Goal: Information Seeking & Learning: Learn about a topic

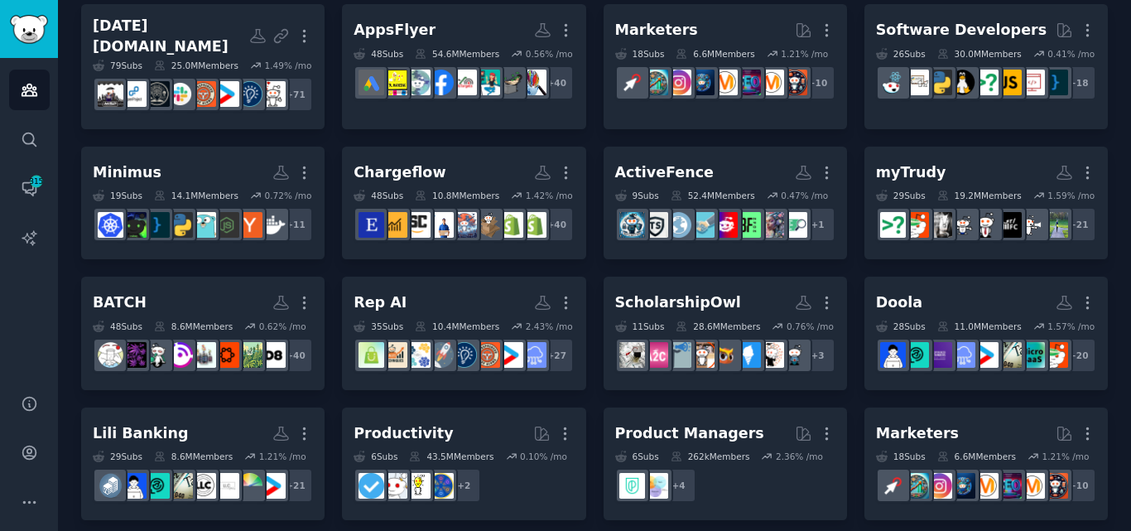
scroll to position [134, 0]
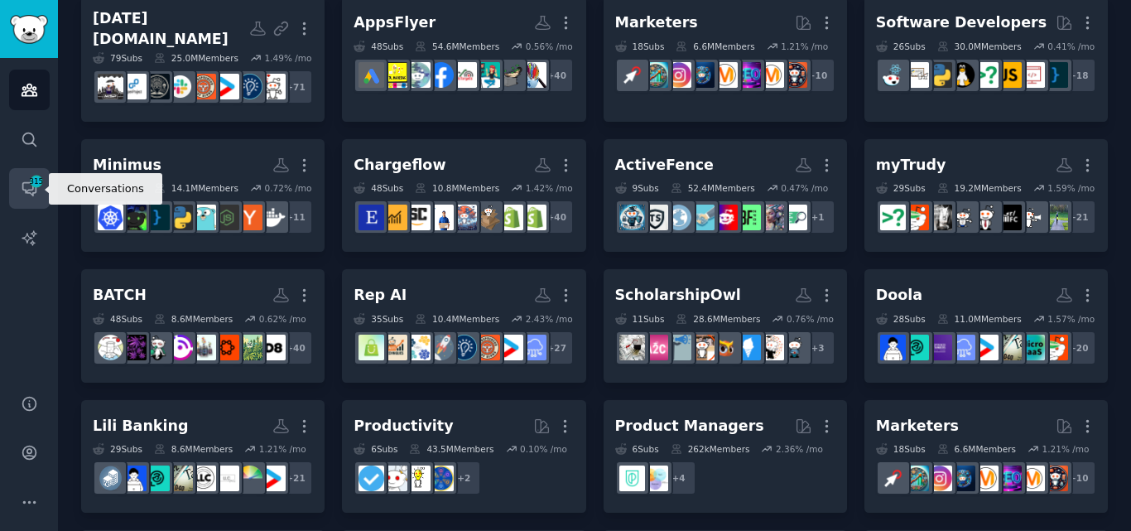
click at [25, 195] on icon "Sidebar" at bounding box center [29, 188] width 17 height 17
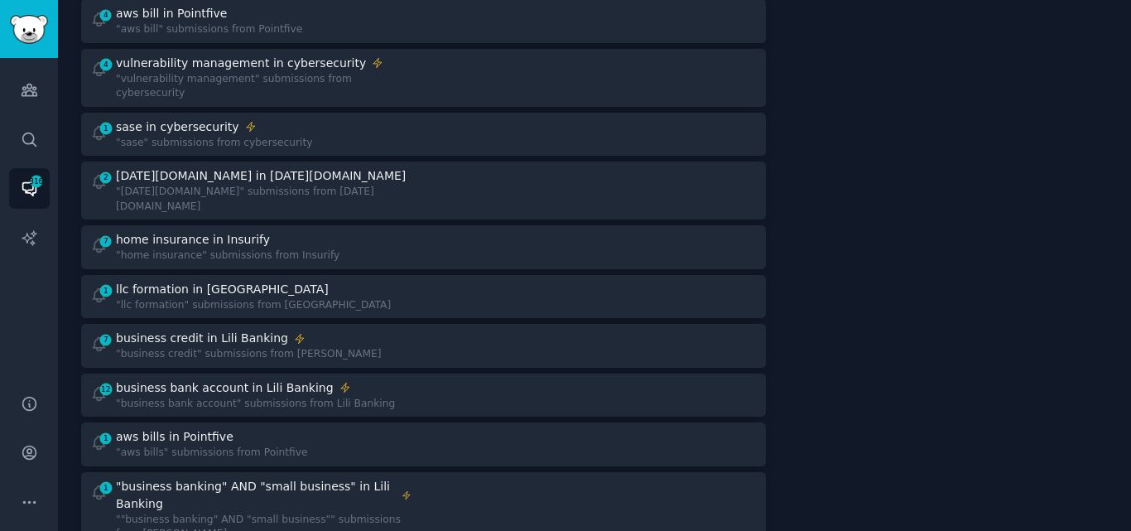
scroll to position [350, 0]
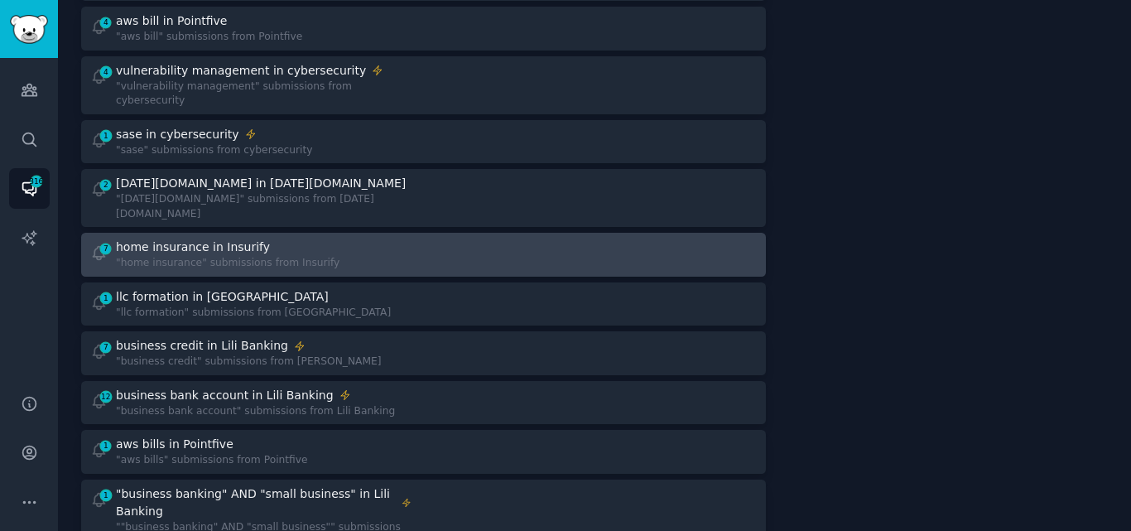
click at [282, 239] on div "home insurance in Insurify" at bounding box center [228, 247] width 224 height 17
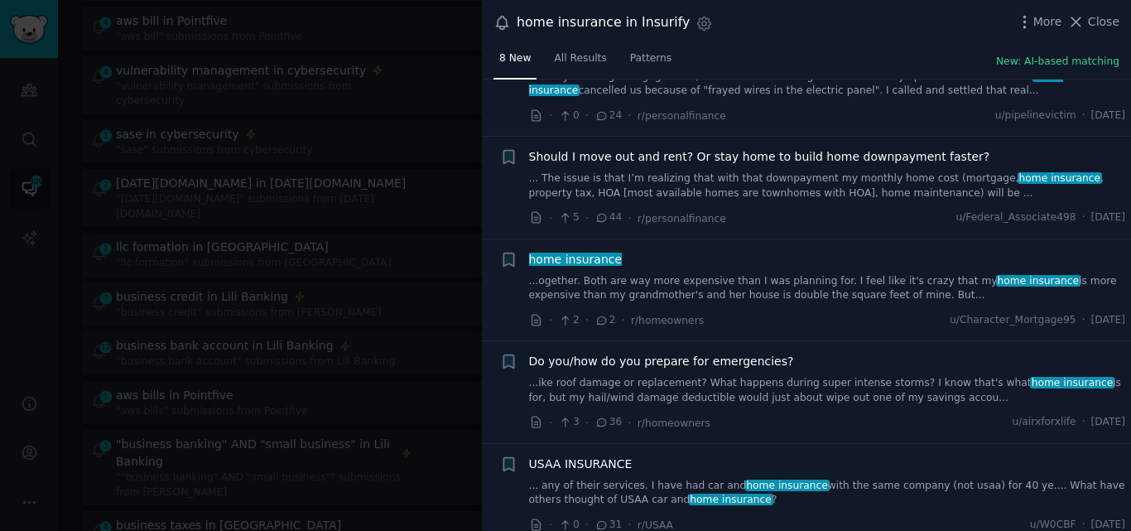
scroll to position [392, 0]
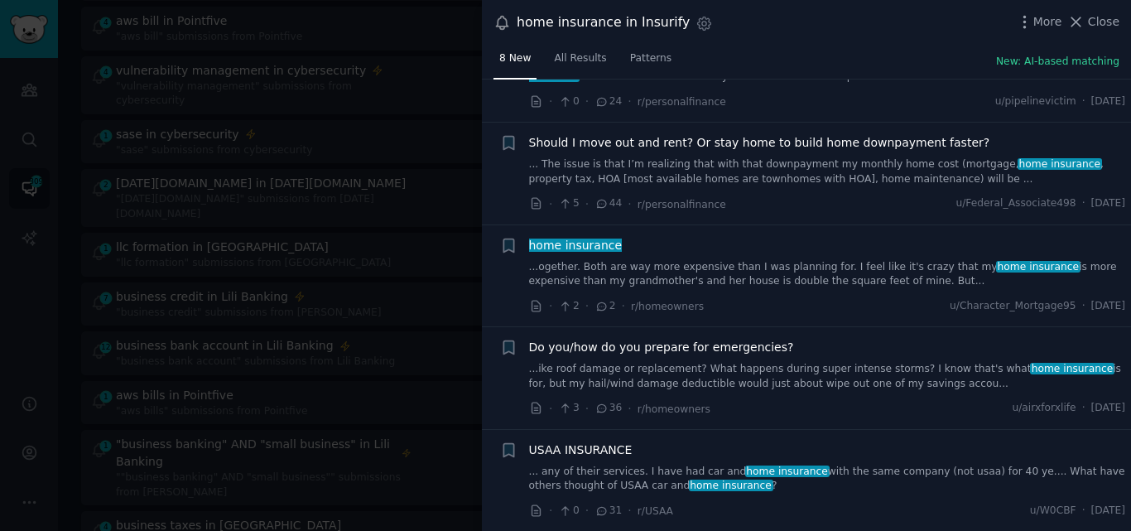
click at [662, 283] on link "...ogether. Both are way more expensive than I was planning for. I feel like it…" at bounding box center [827, 274] width 597 height 29
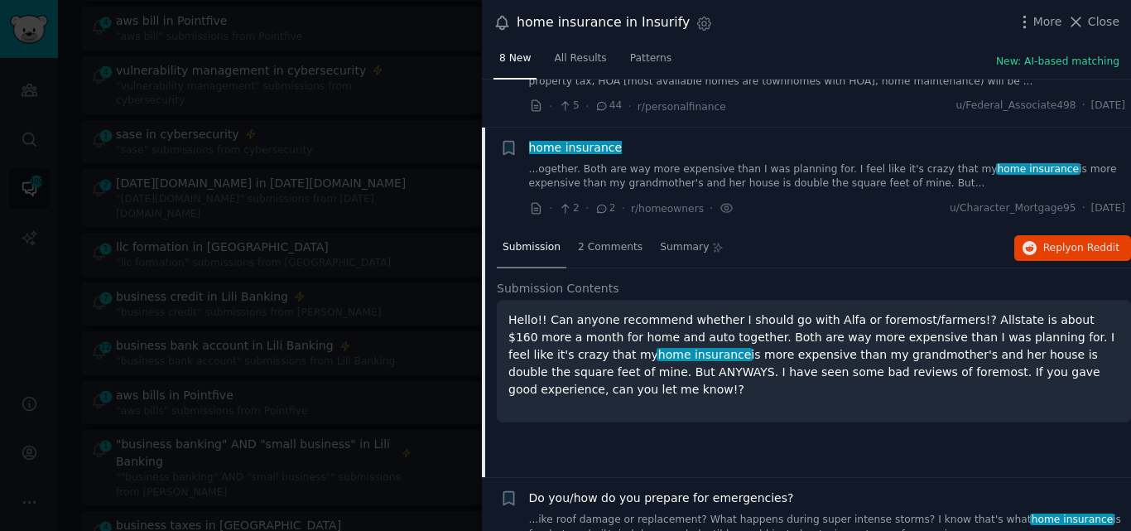
scroll to position [538, 0]
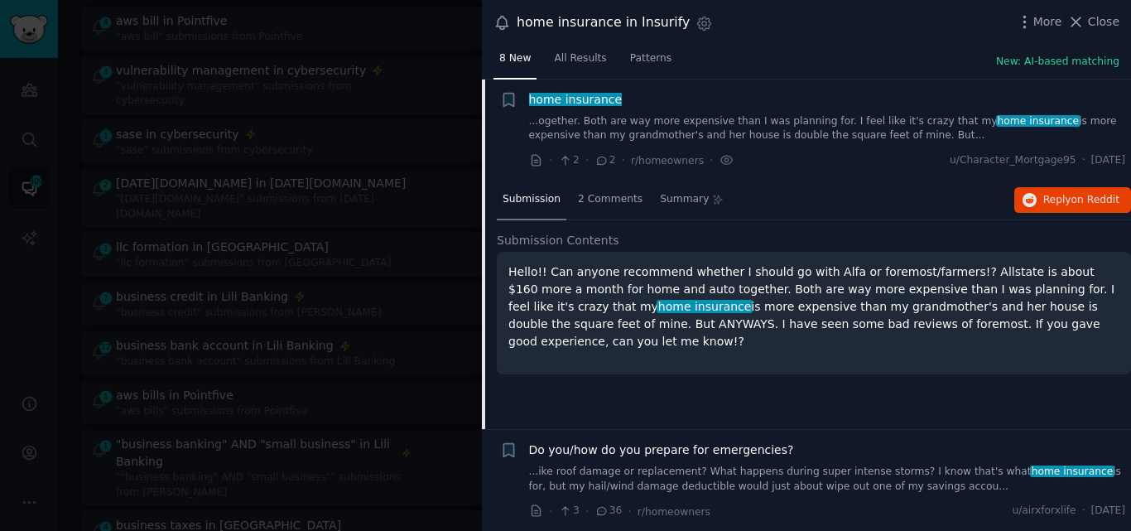
click at [589, 95] on span "home insurance" at bounding box center [576, 99] width 96 height 13
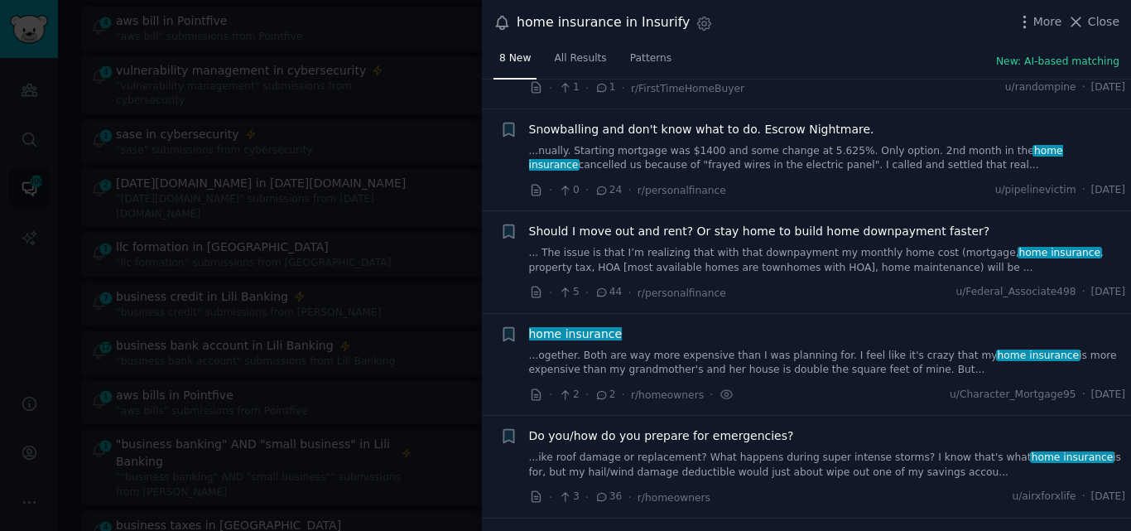
scroll to position [307, 0]
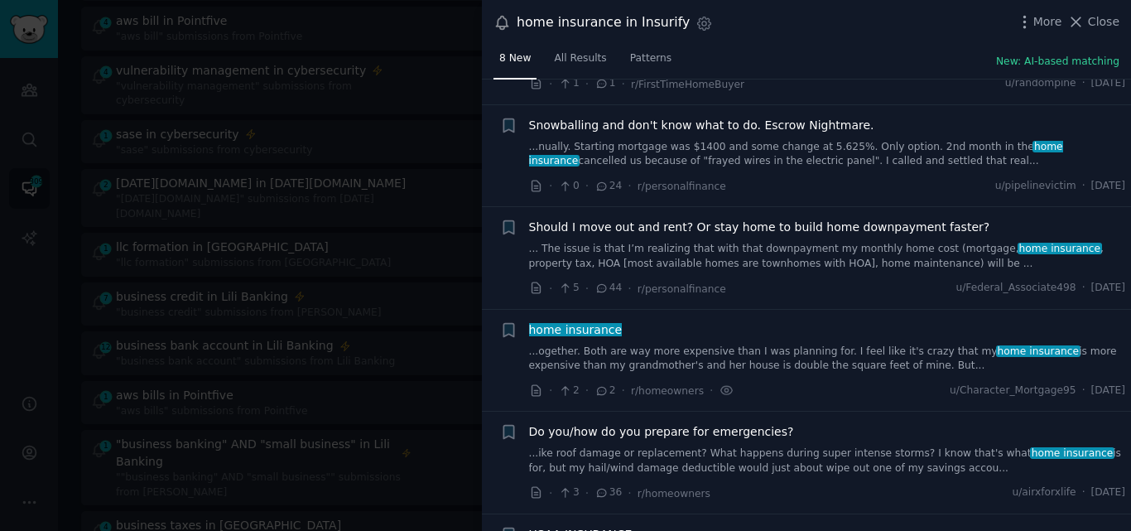
click at [641, 360] on link "...ogether. Both are way more expensive than I was planning for. I feel like it…" at bounding box center [827, 359] width 597 height 29
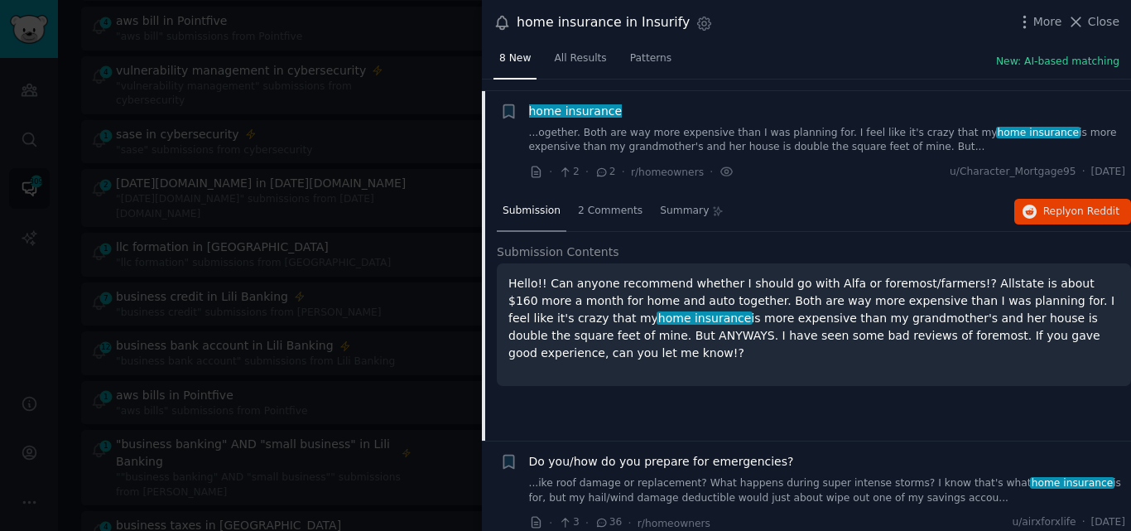
scroll to position [538, 0]
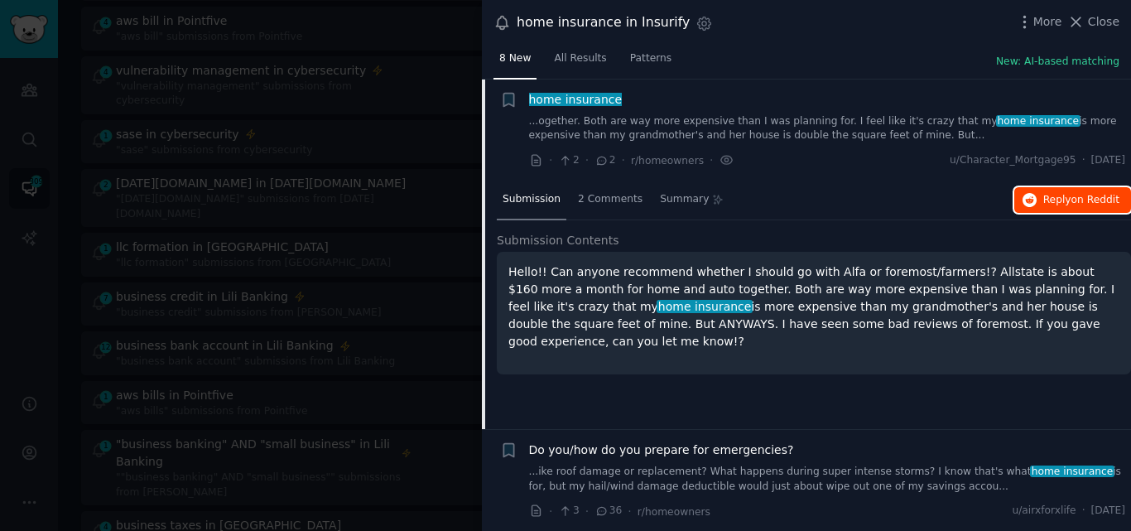
click at [1068, 194] on span "Reply on Reddit" at bounding box center [1082, 200] width 76 height 15
click at [1100, 22] on span "Close" at bounding box center [1103, 21] width 31 height 17
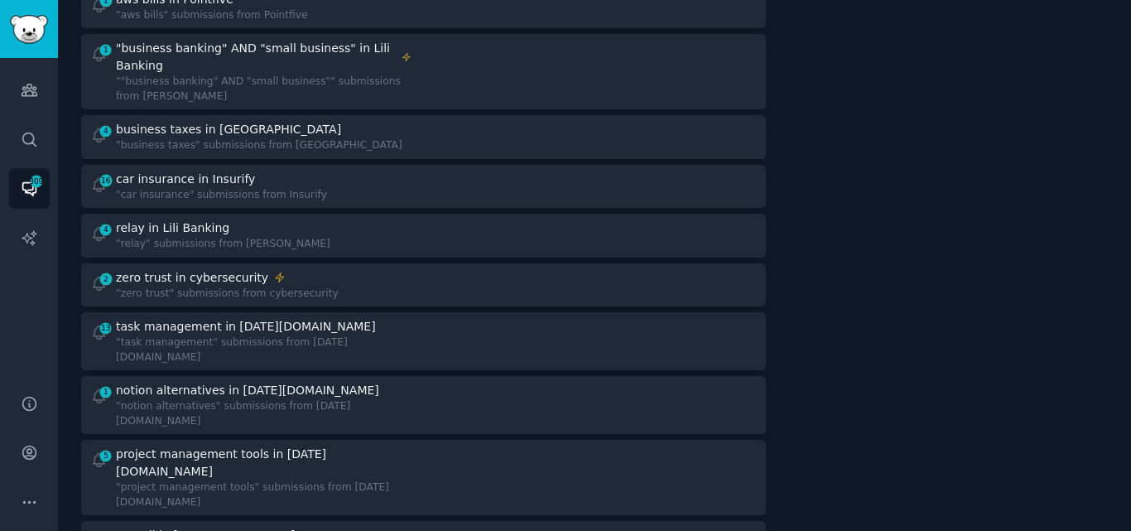
scroll to position [732, 0]
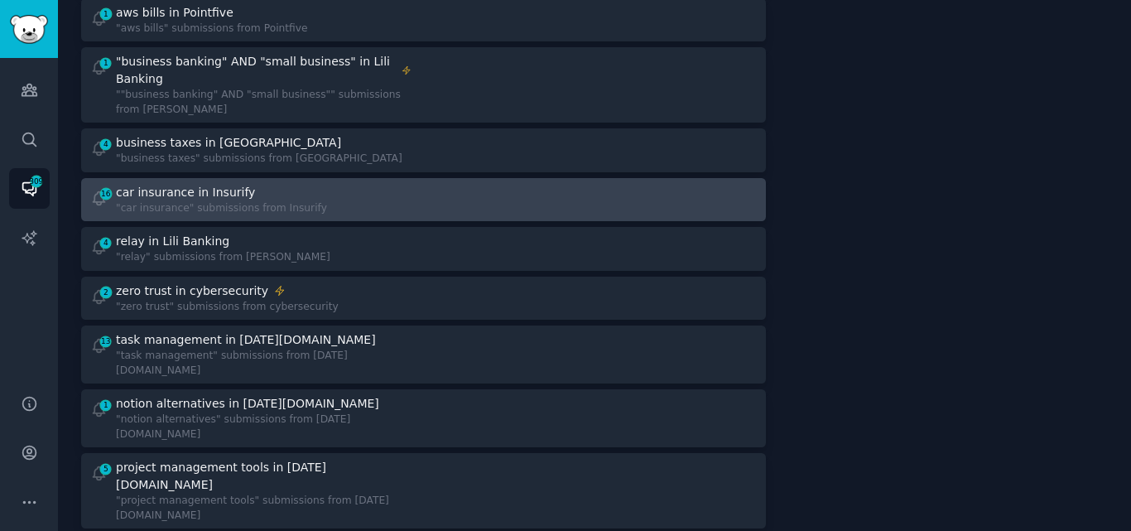
click at [332, 184] on div "16 car insurance in Insurify "car insurance" submissions from Insurify" at bounding box center [251, 200] width 322 height 32
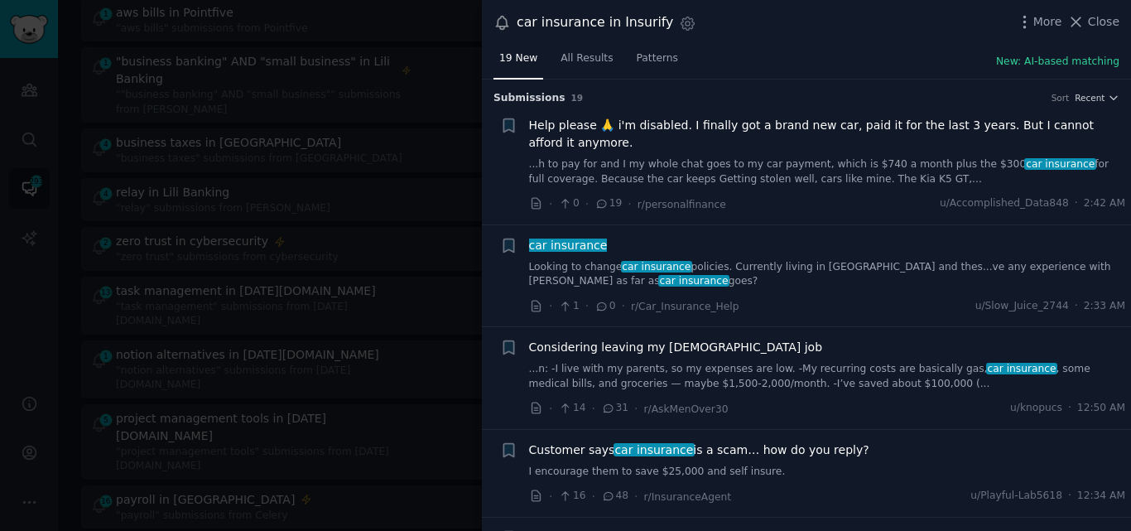
click at [663, 273] on link "Looking to change car insurance policies. Currently living in [GEOGRAPHIC_DATA]…" at bounding box center [827, 274] width 597 height 29
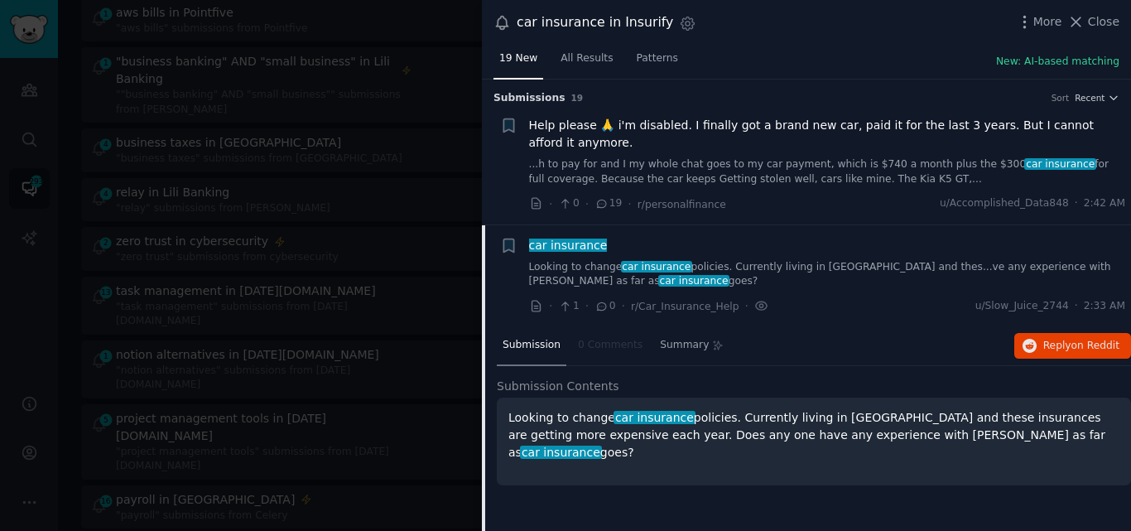
scroll to position [146, 0]
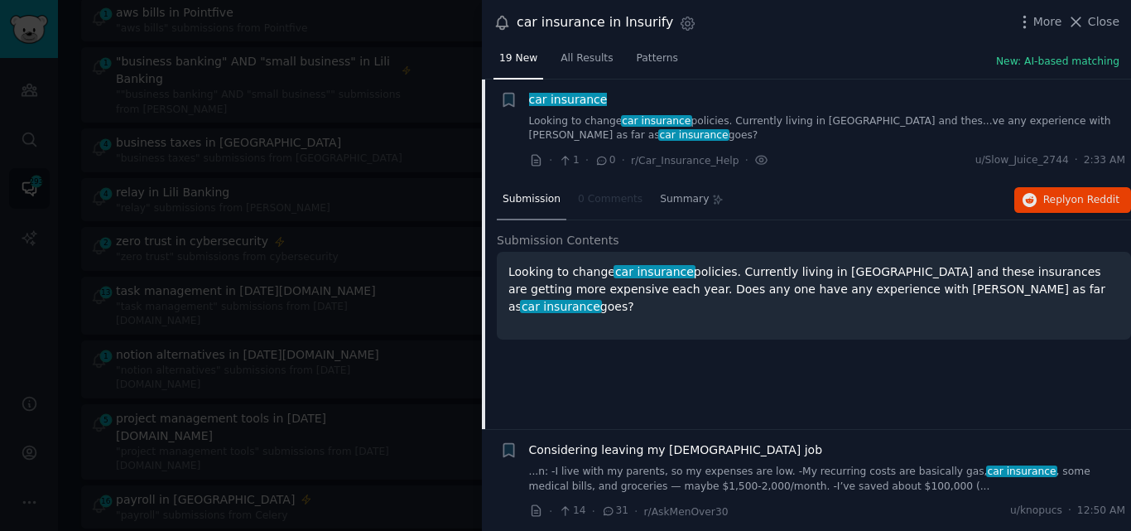
click at [567, 94] on span "car insurance" at bounding box center [568, 99] width 81 height 13
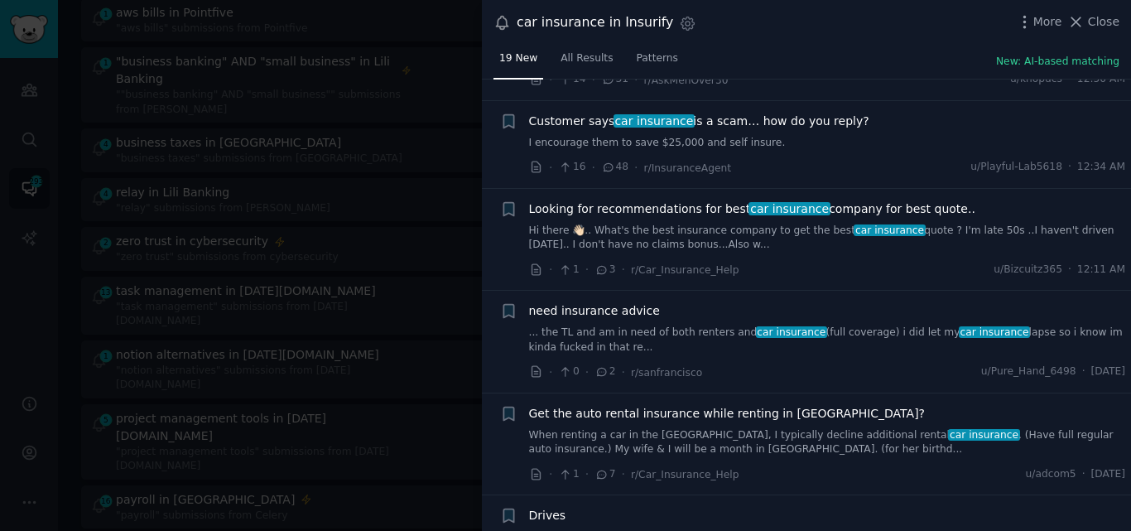
scroll to position [343, 0]
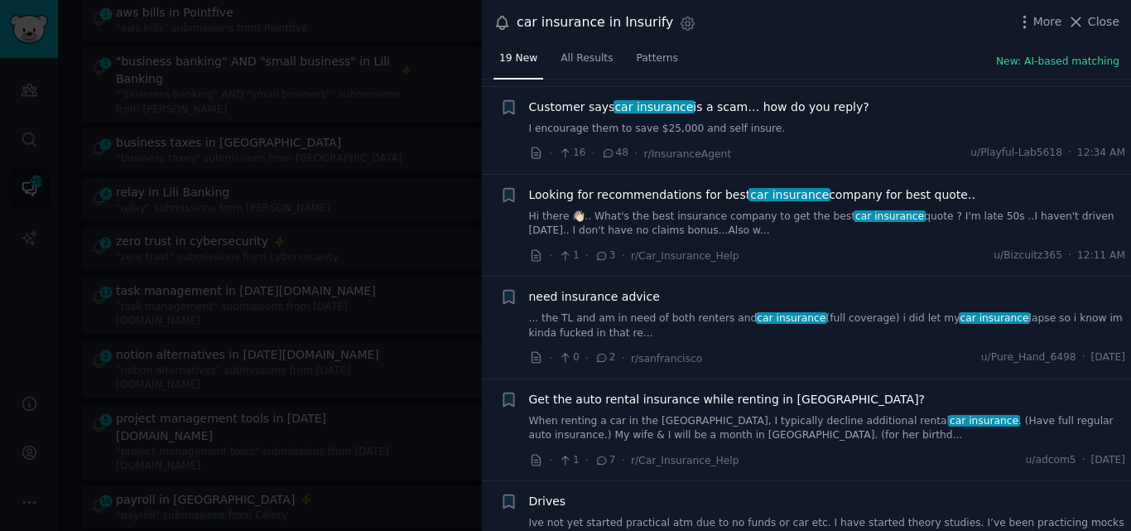
click at [728, 224] on link "Hi there 👋🏻.. What's the best insurance company to get the best car insurance q…" at bounding box center [827, 224] width 597 height 29
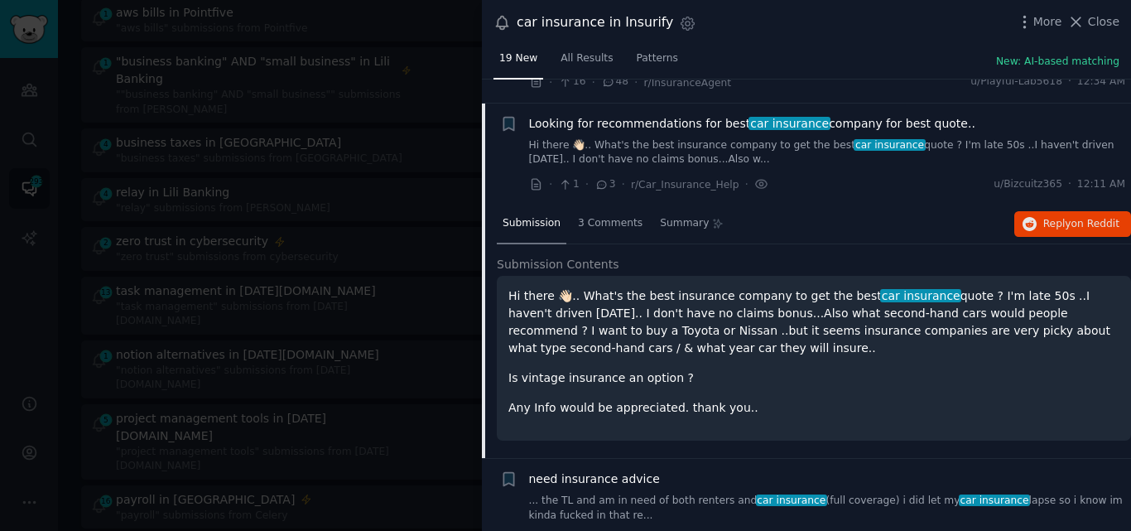
scroll to position [438, 0]
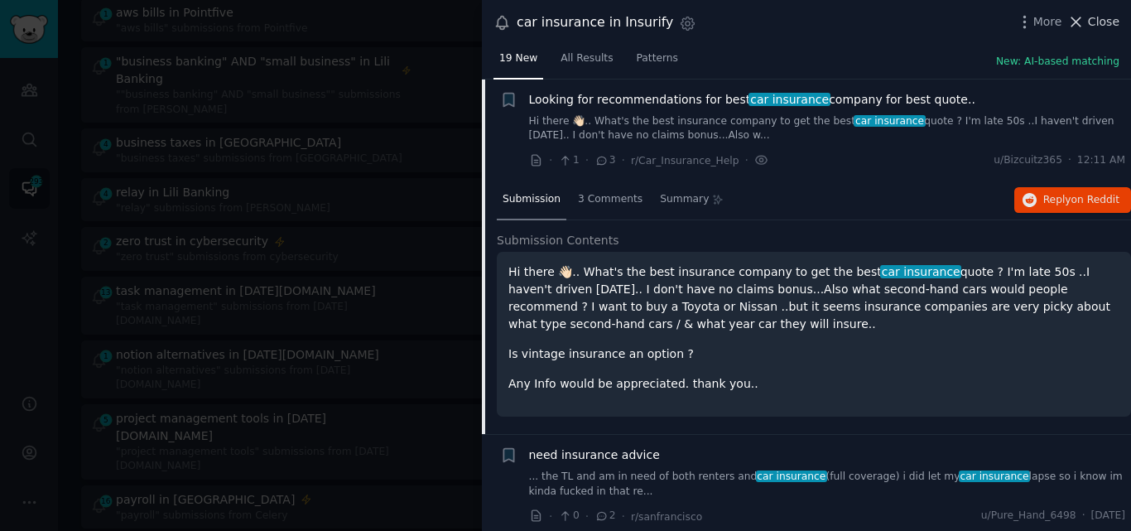
click at [1082, 22] on icon at bounding box center [1076, 21] width 17 height 17
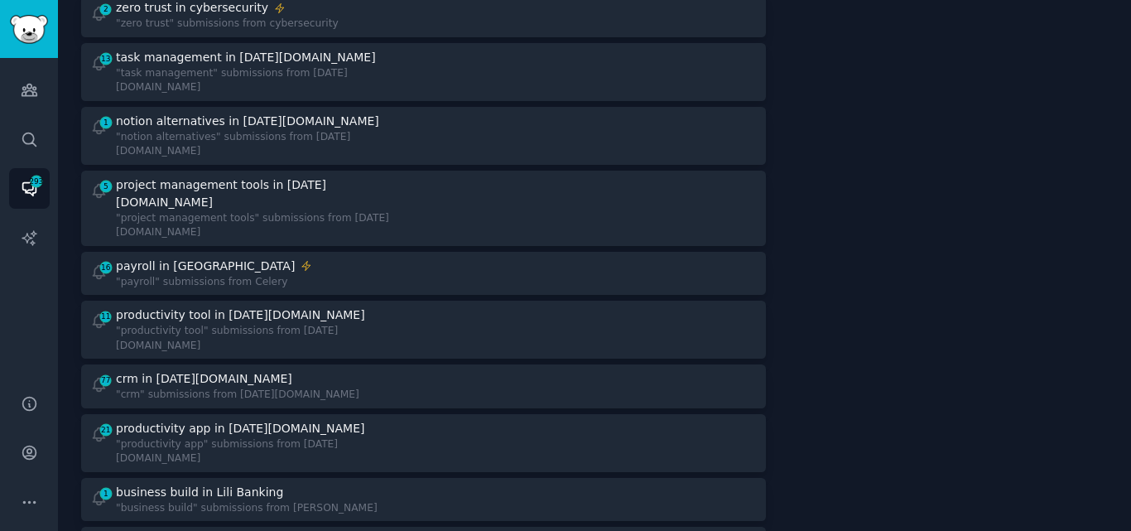
scroll to position [972, 0]
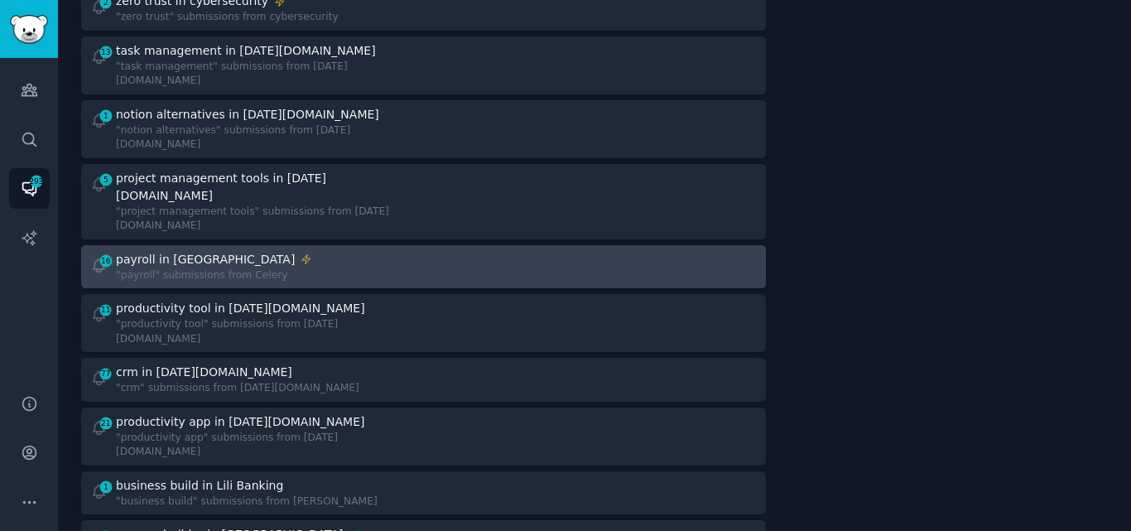
click at [337, 251] on div "16 payroll in Celery "payroll" submissions from Celery" at bounding box center [251, 267] width 322 height 32
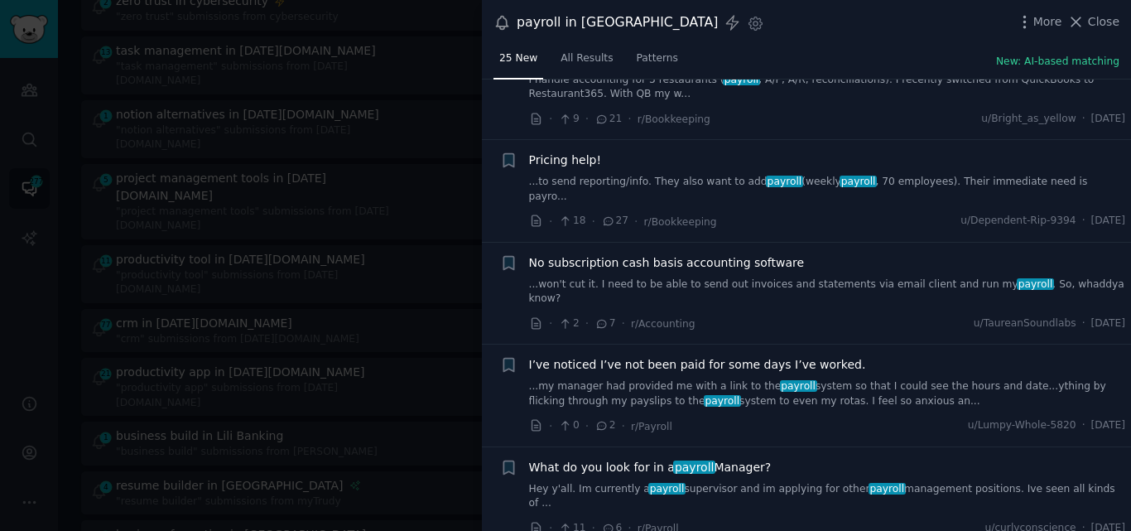
scroll to position [797, 0]
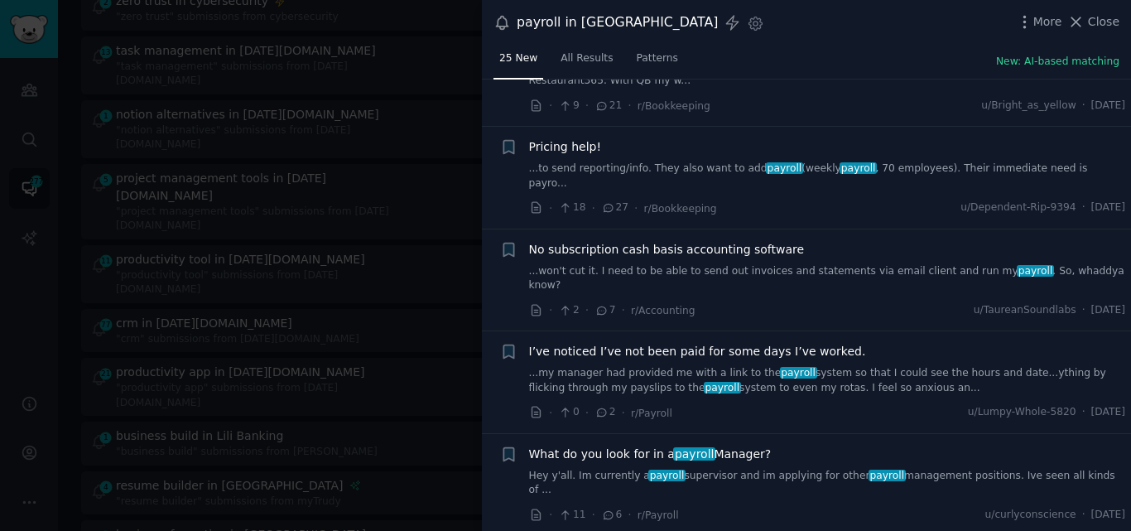
click at [955, 366] on link "...my manager had provided me with a link to the payroll system so that I could…" at bounding box center [827, 380] width 597 height 29
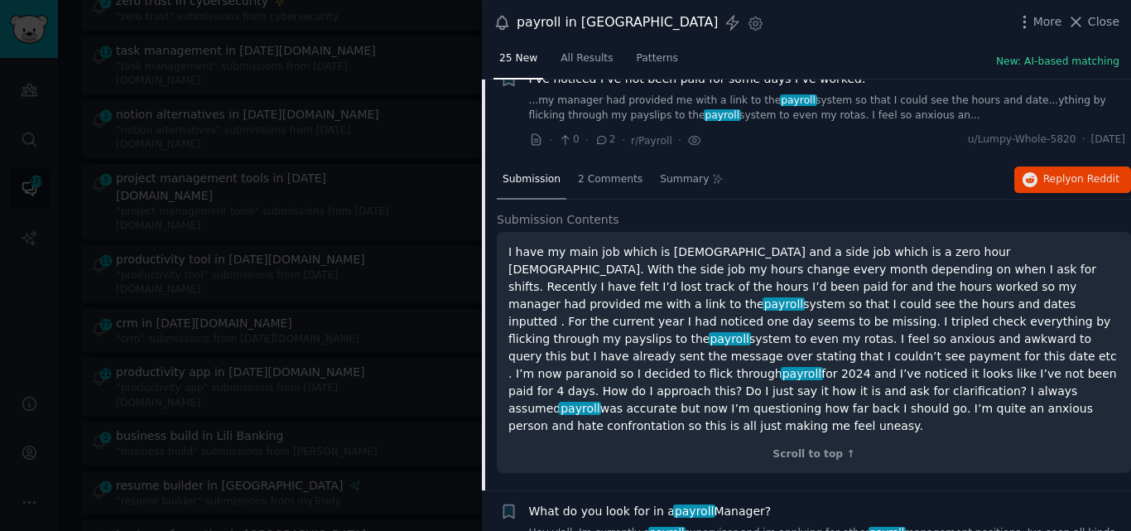
scroll to position [1080, 0]
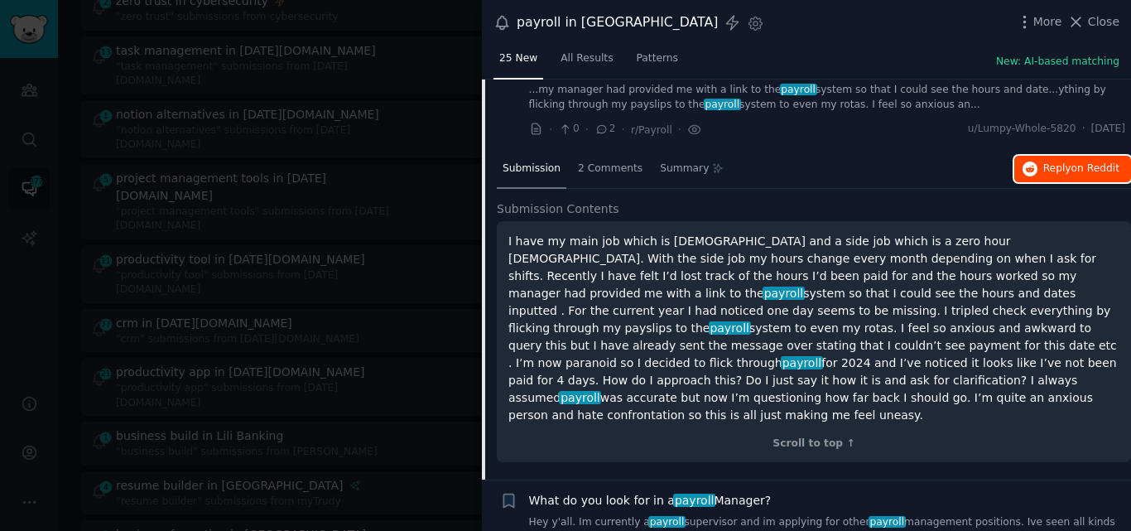
click at [1029, 162] on icon "button" at bounding box center [1030, 169] width 15 height 15
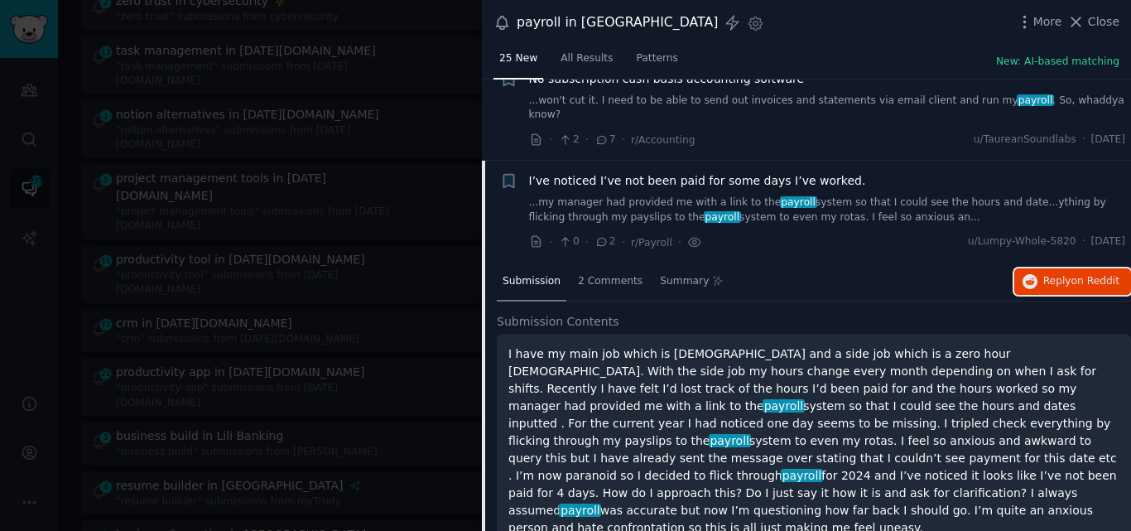
scroll to position [911, 0]
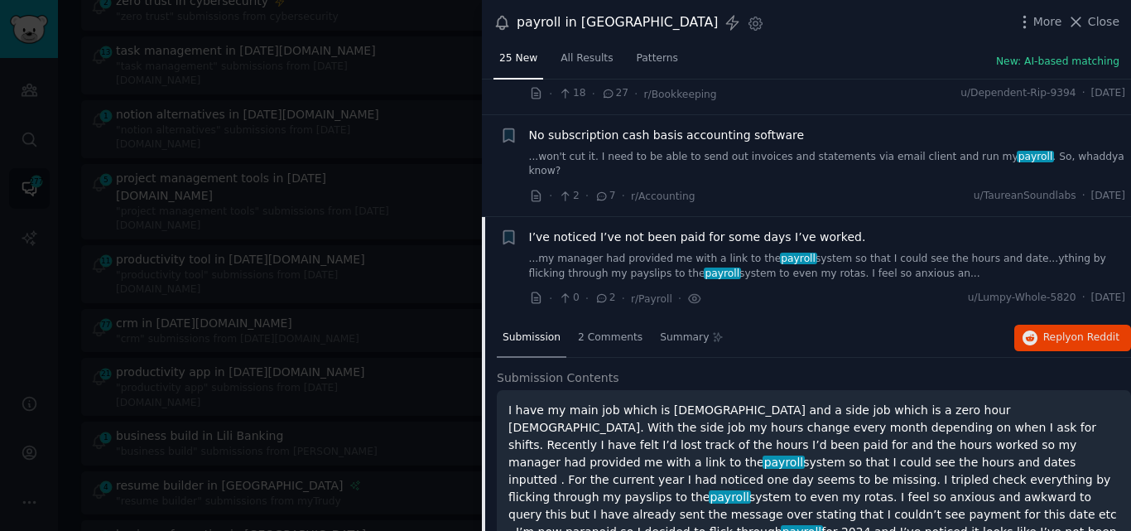
click at [687, 229] on span "I’ve noticed I’ve not been paid for some days I’ve worked." at bounding box center [697, 237] width 337 height 17
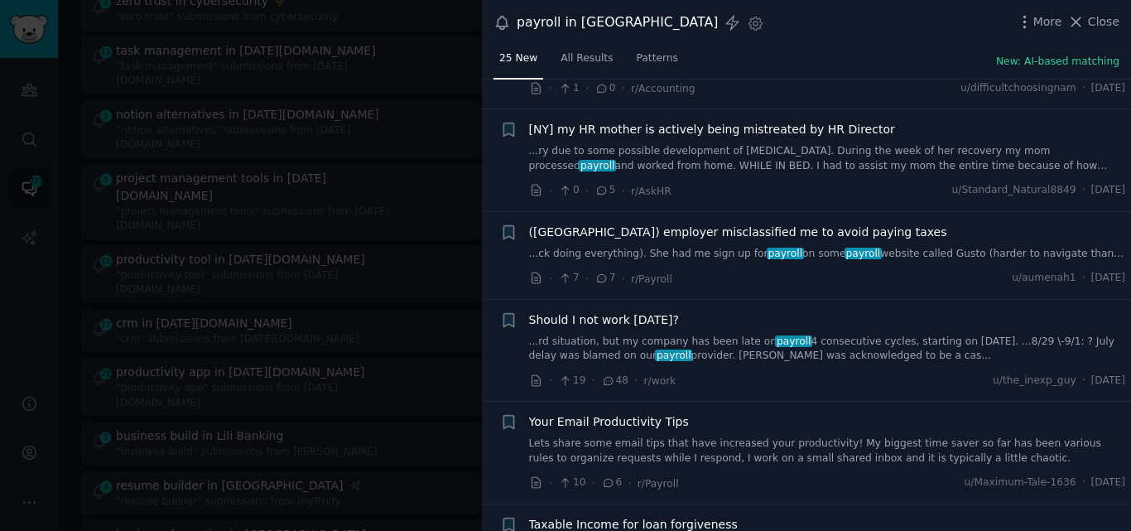
scroll to position [1618, 0]
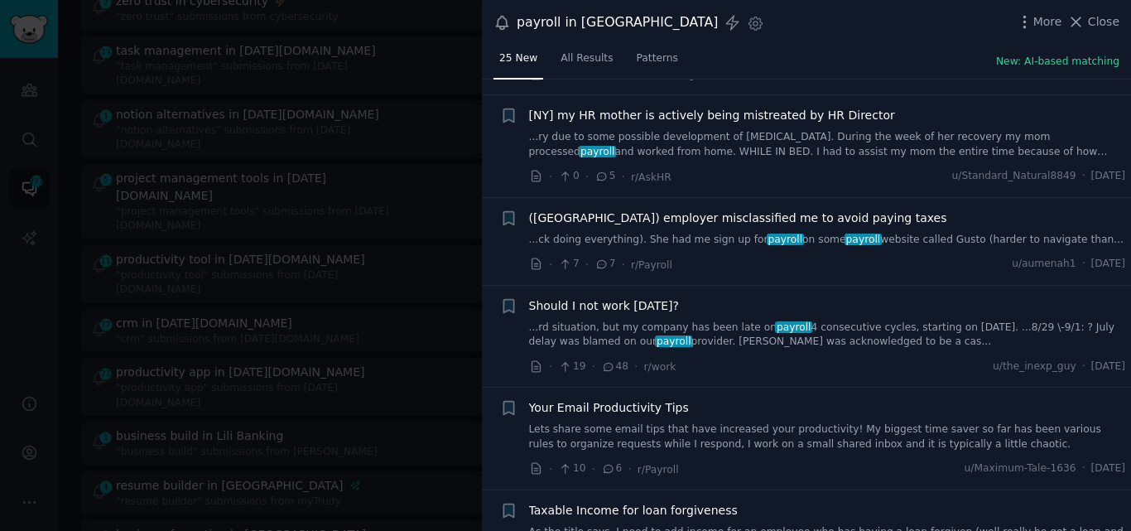
click at [692, 210] on div "([GEOGRAPHIC_DATA]) employer misclassified me to avoid paying taxes ...ck doing…" at bounding box center [827, 229] width 597 height 38
click at [656, 233] on link "...ck doing everything). She had me sign up for payroll on some payroll website…" at bounding box center [827, 240] width 597 height 15
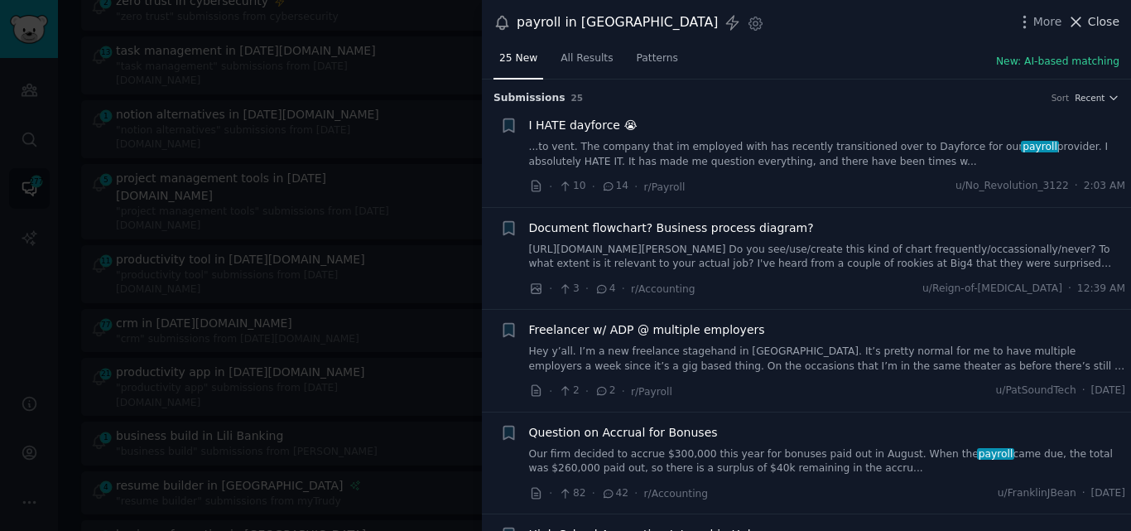
click at [1102, 25] on span "Close" at bounding box center [1103, 21] width 31 height 17
